Goal: Check status: Check status

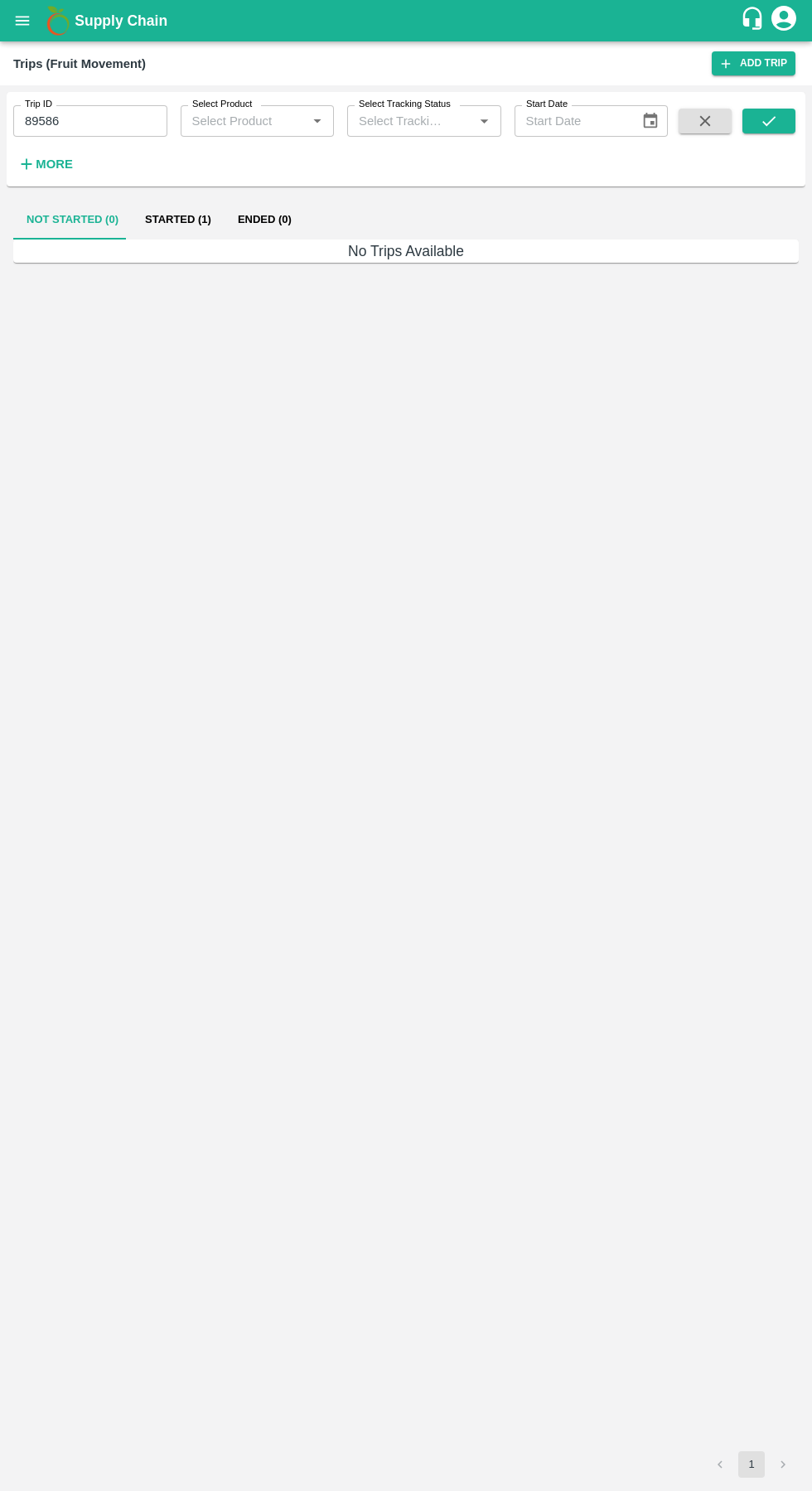
click at [249, 224] on button "Ended (0)" at bounding box center [264, 220] width 80 height 40
click at [24, 21] on icon "open drawer" at bounding box center [23, 20] width 14 height 9
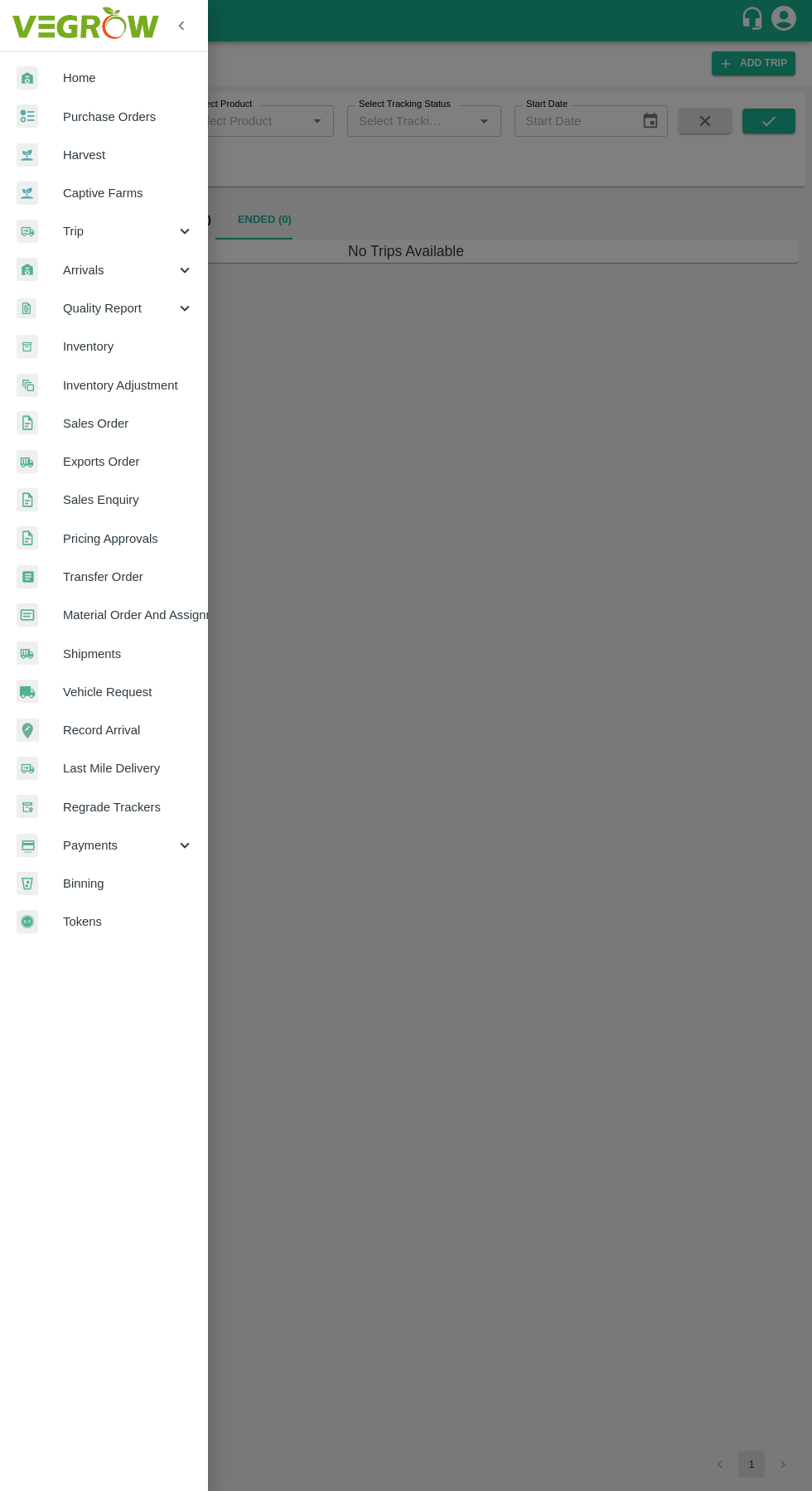
click at [85, 838] on span "Payments" at bounding box center [119, 845] width 113 height 18
click at [97, 879] on span "My Payment Requests" at bounding box center [134, 883] width 118 height 18
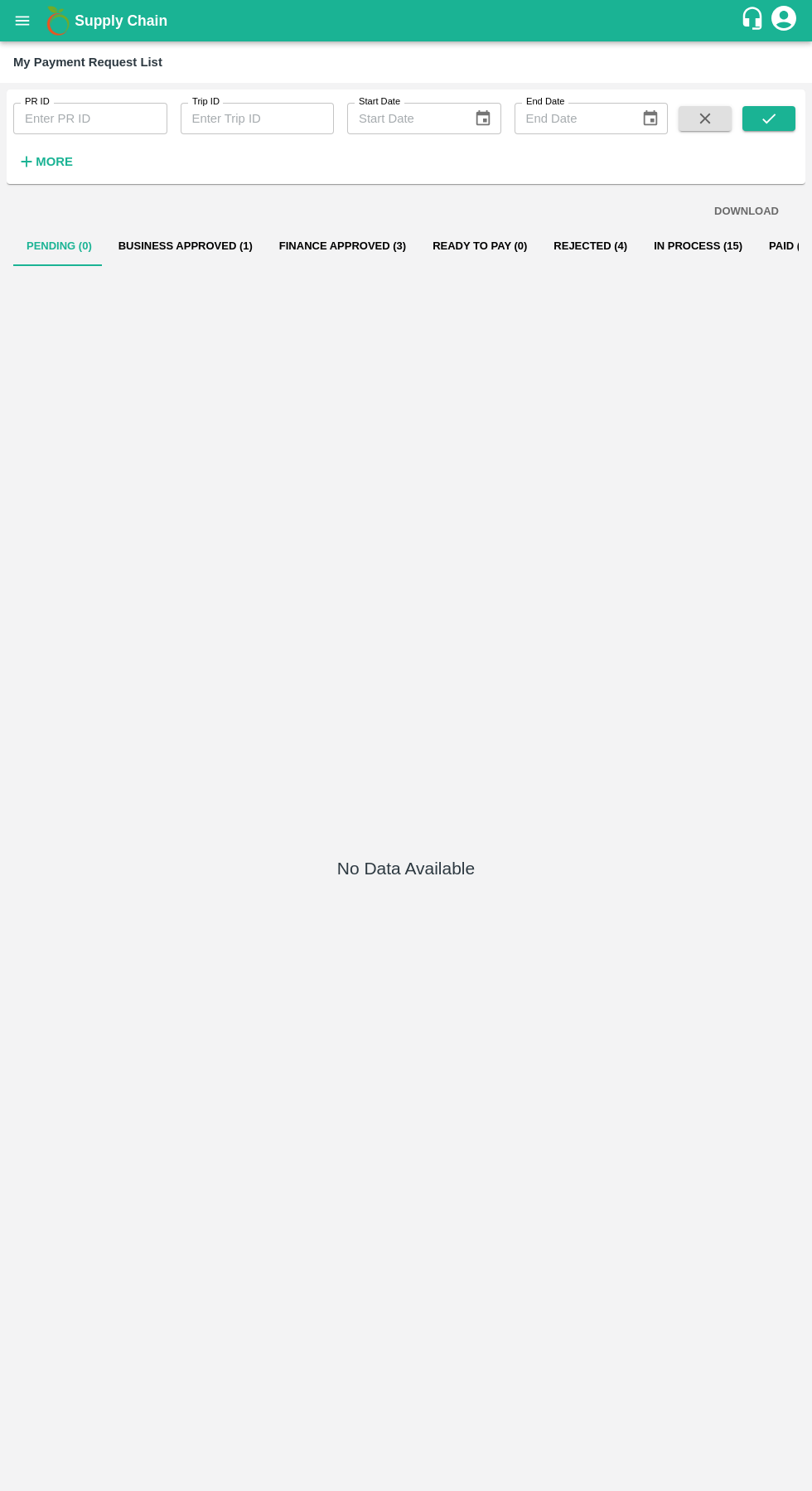
click at [180, 240] on button "Business Approved (1)" at bounding box center [186, 246] width 160 height 40
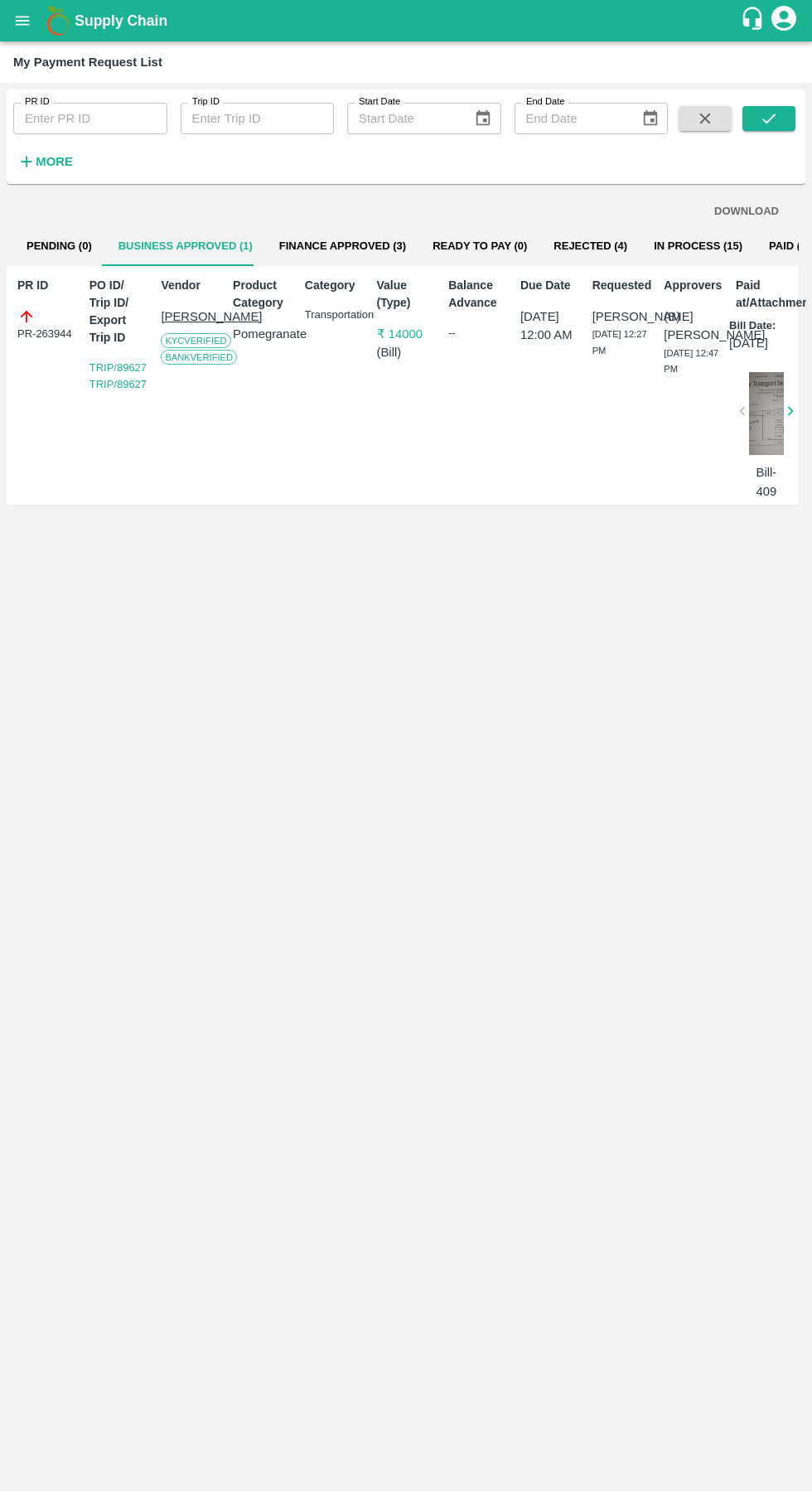
click at [668, 245] on button "In Process (15)" at bounding box center [698, 246] width 115 height 40
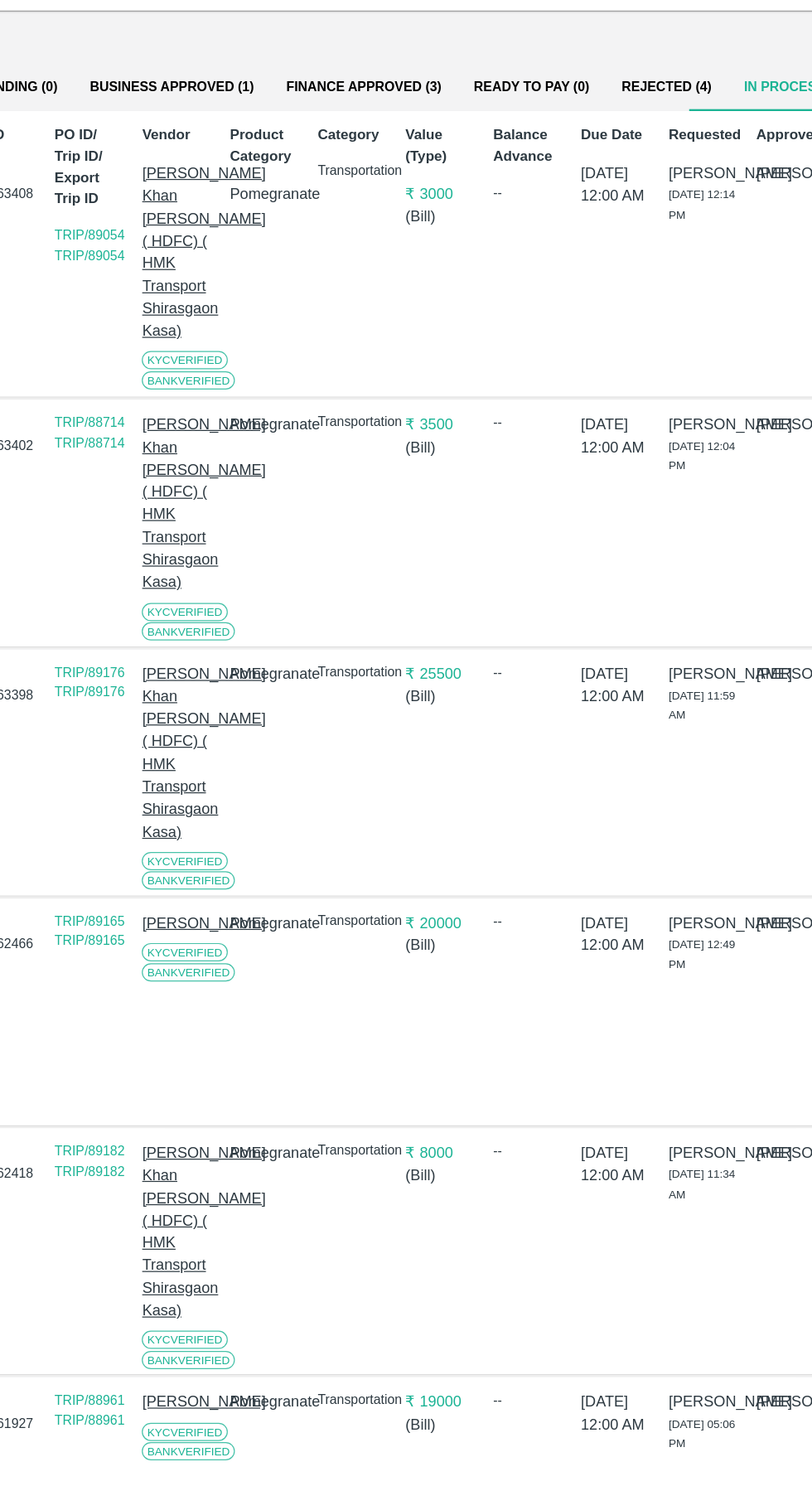
click at [164, 243] on button "Business Approved (1)" at bounding box center [186, 246] width 160 height 40
